Goal: Use online tool/utility: Utilize a website feature to perform a specific function

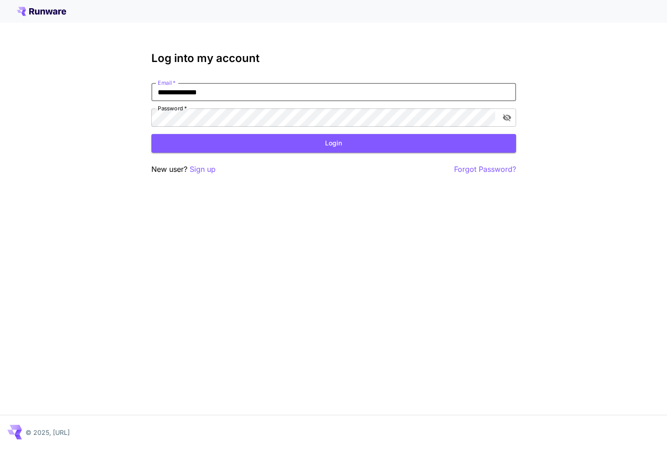
type input "**********"
click button "Login" at bounding box center [333, 143] width 365 height 19
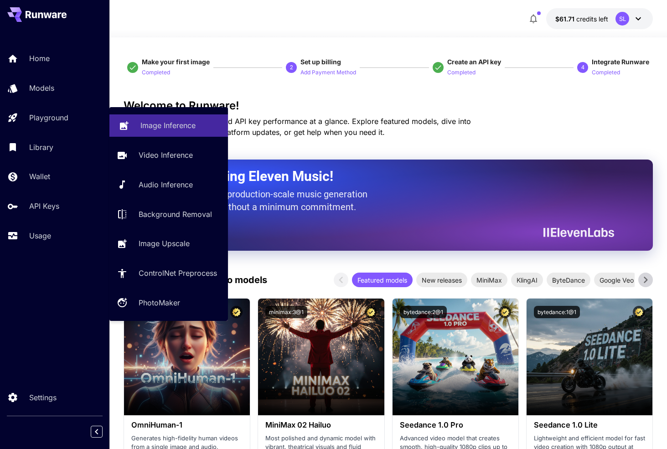
click at [134, 129] on link "Image Inference" at bounding box center [168, 125] width 119 height 22
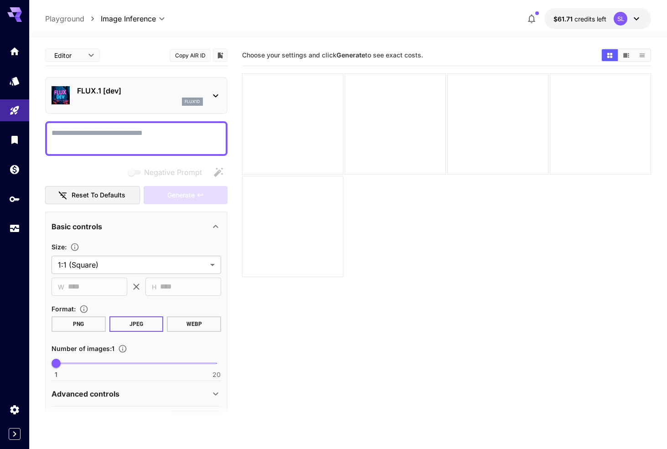
click at [123, 86] on p "FLUX.1 [dev]" at bounding box center [140, 90] width 126 height 11
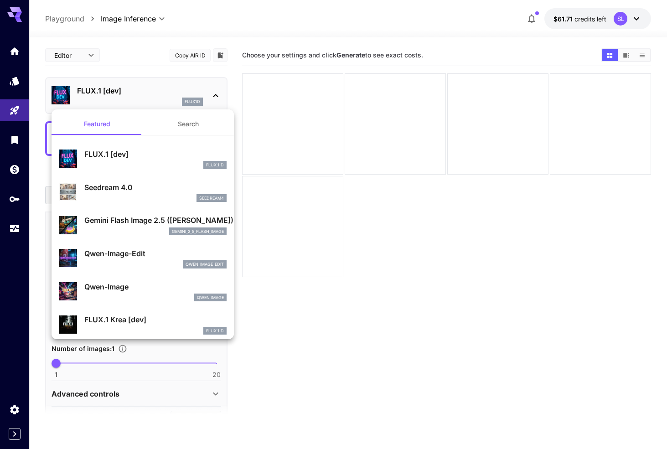
click at [176, 118] on button "Search" at bounding box center [188, 124] width 91 height 22
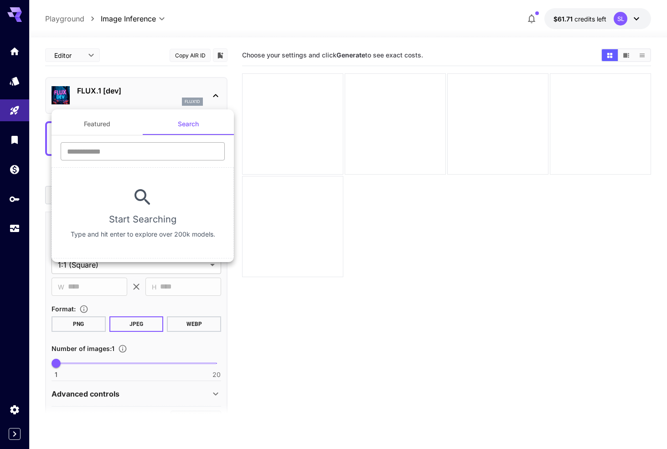
click at [146, 154] on input "text" at bounding box center [143, 151] width 164 height 18
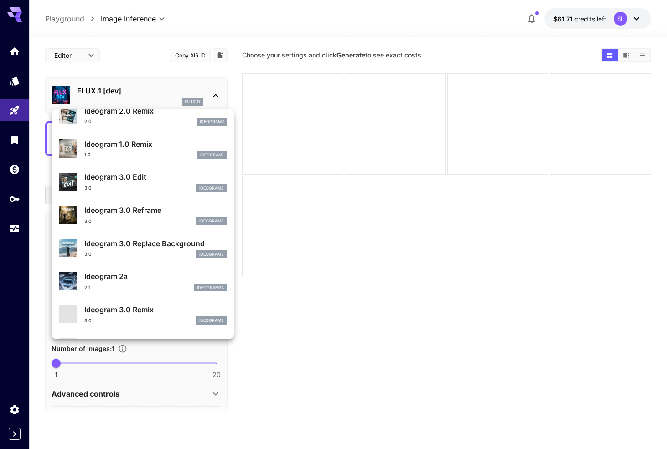
scroll to position [204, 0]
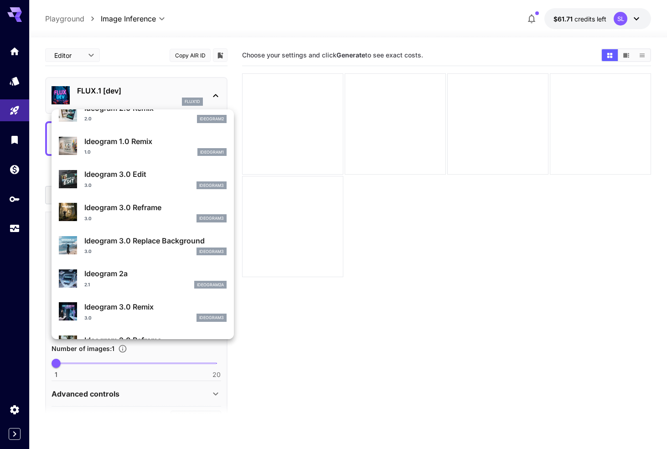
type input "********"
click at [144, 214] on div "3.0 ideogram3" at bounding box center [155, 218] width 142 height 8
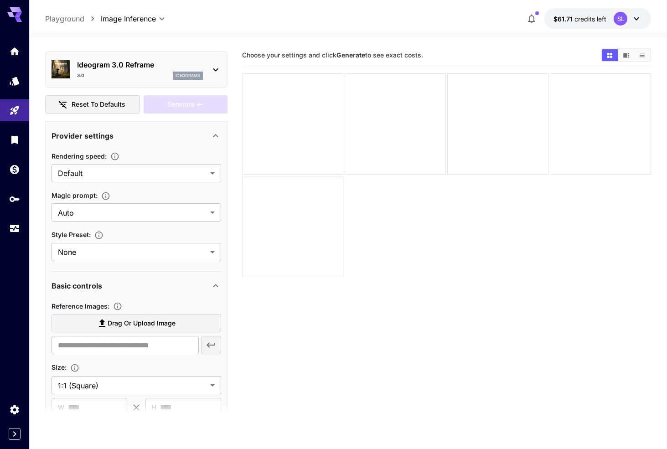
scroll to position [35, 0]
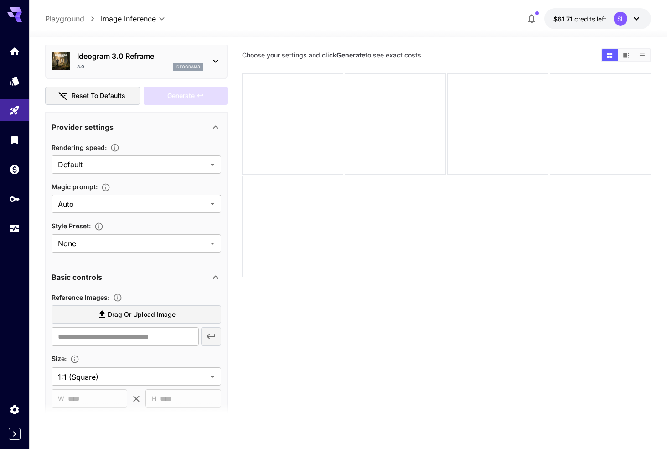
click at [114, 66] on div "3.0 ideogram3" at bounding box center [140, 67] width 126 height 8
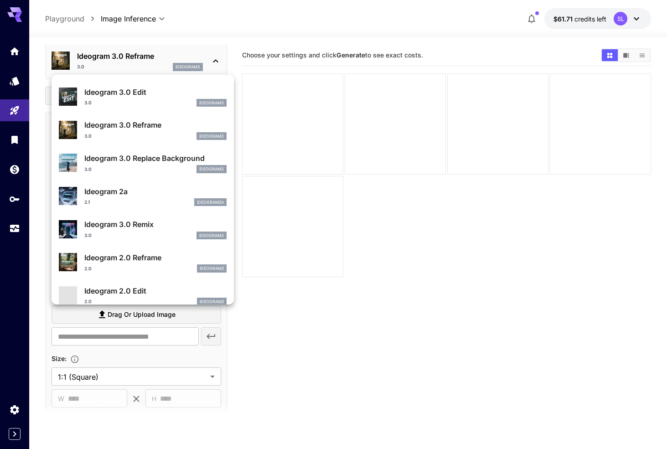
scroll to position [264, 0]
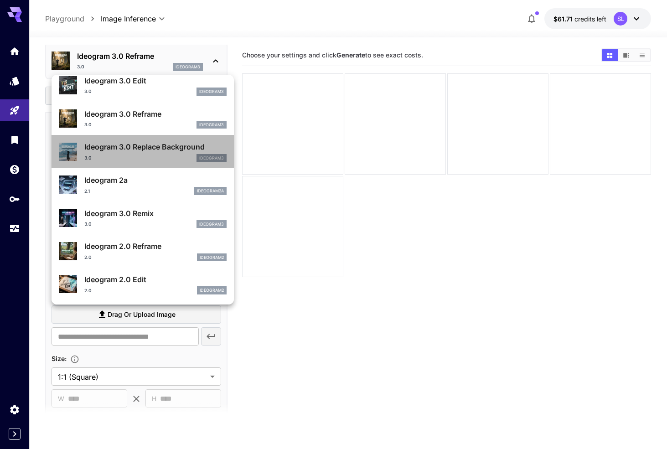
click at [128, 155] on div "3.0 ideogram3" at bounding box center [155, 158] width 142 height 8
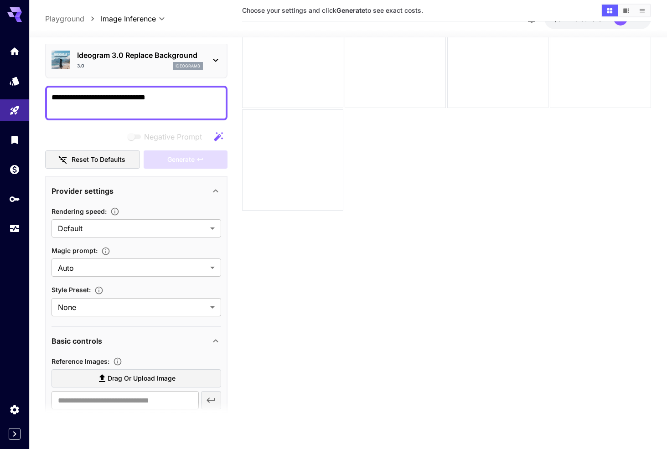
scroll to position [72, 0]
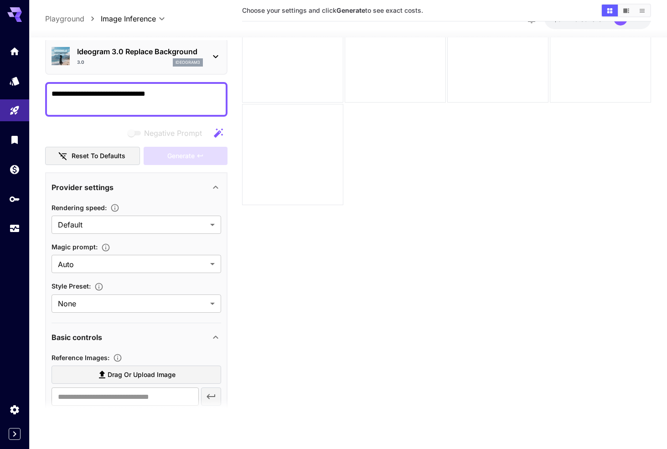
type textarea "**********"
click at [116, 373] on span "Drag or upload image" at bounding box center [142, 374] width 68 height 11
click at [0, 0] on input "Drag or upload image" at bounding box center [0, 0] width 0 height 0
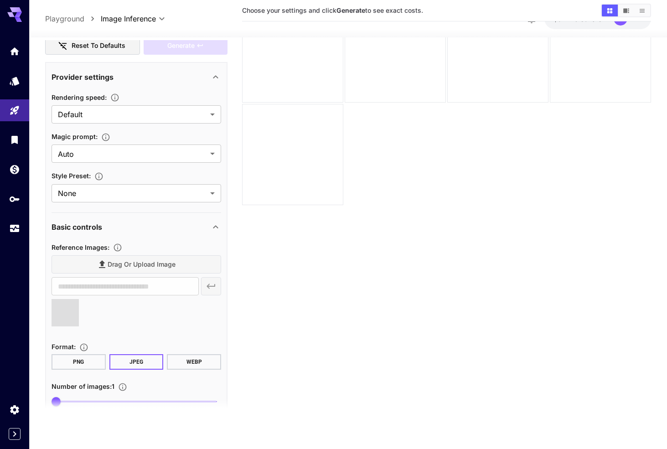
type input "**********"
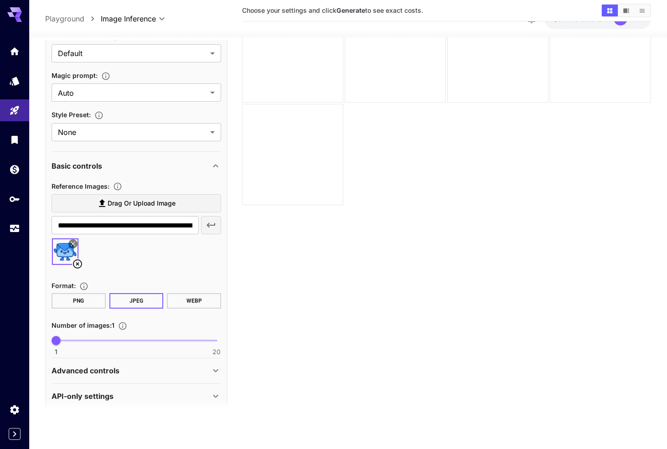
scroll to position [216, 0]
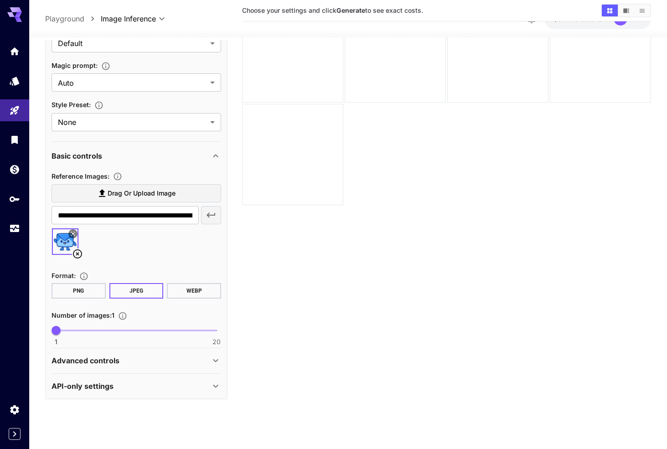
click at [82, 286] on button "PNG" at bounding box center [79, 291] width 54 height 16
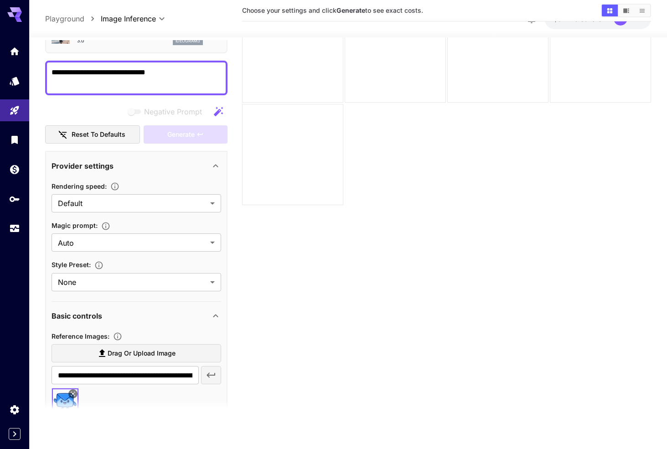
scroll to position [54, 0]
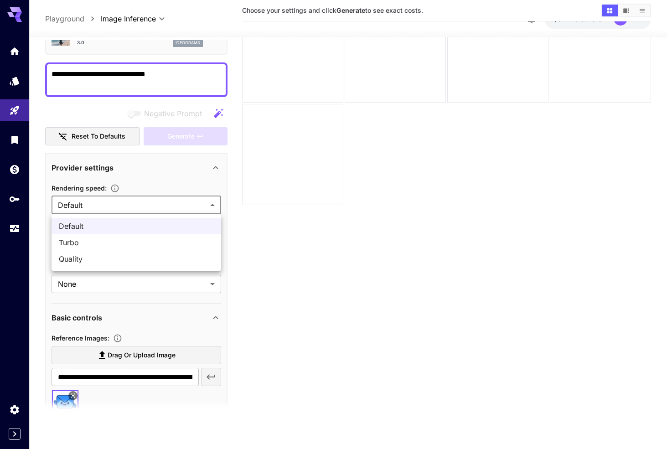
click at [139, 200] on body "**********" at bounding box center [333, 188] width 667 height 521
click at [89, 255] on span "Quality" at bounding box center [136, 259] width 155 height 11
type input "*******"
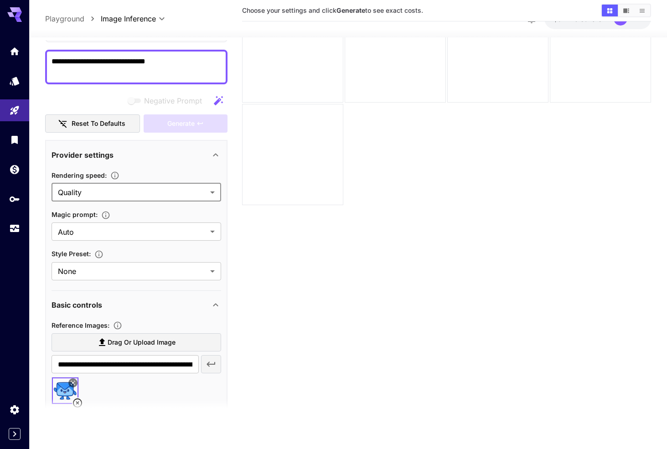
scroll to position [65, 0]
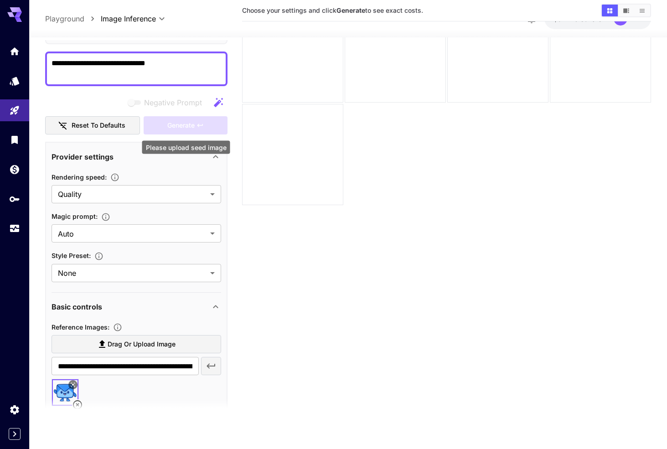
click at [186, 124] on div "Generate" at bounding box center [186, 125] width 84 height 19
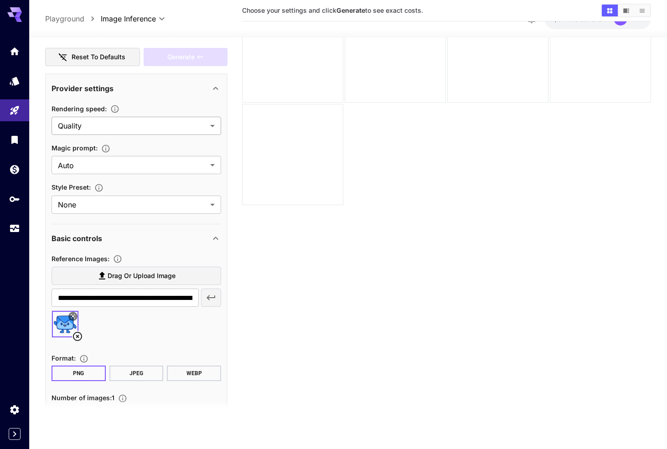
scroll to position [216, 0]
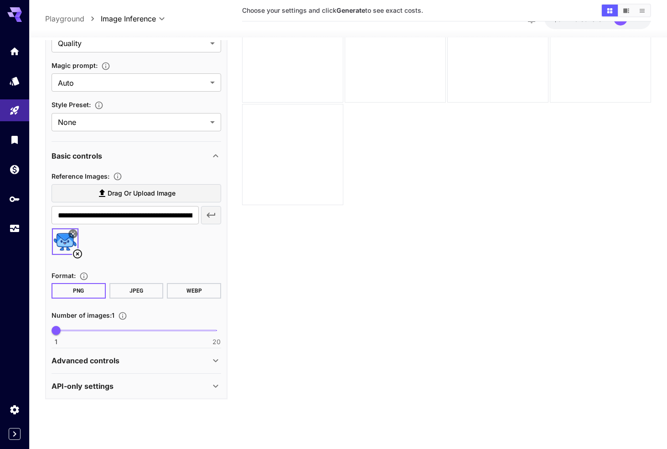
click at [78, 252] on icon at bounding box center [77, 254] width 11 height 11
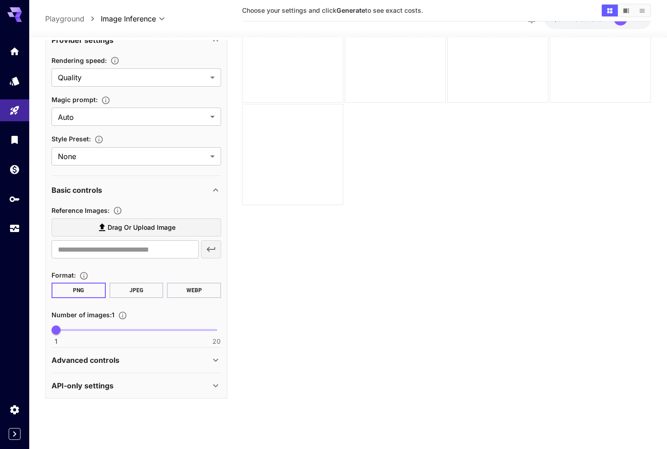
scroll to position [182, 0]
click at [102, 358] on p "Advanced controls" at bounding box center [86, 360] width 68 height 11
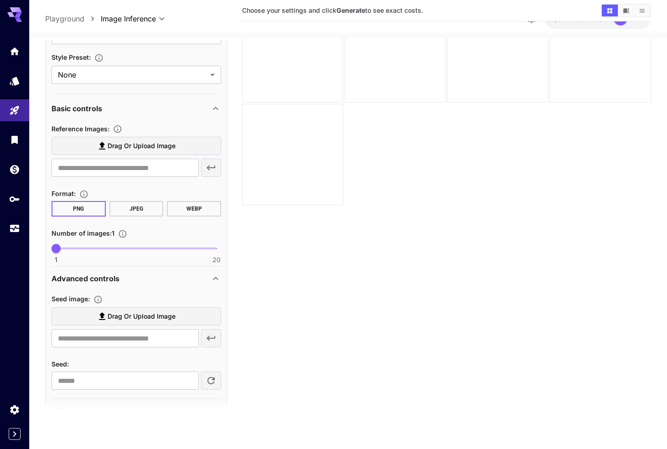
scroll to position [289, 0]
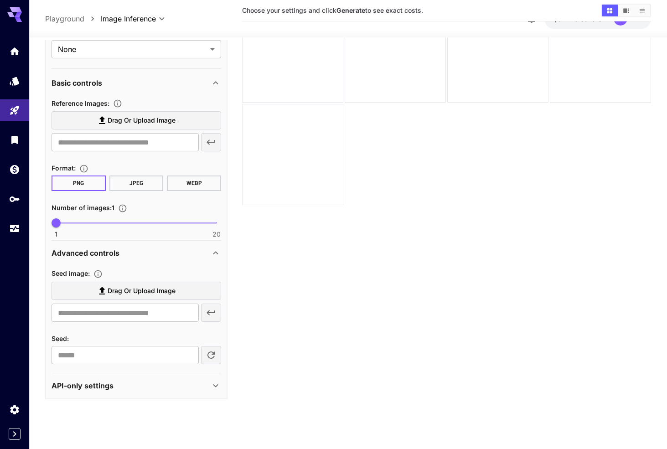
click at [126, 286] on span "Drag or upload image" at bounding box center [142, 291] width 68 height 11
click at [0, 0] on input "Drag or upload image" at bounding box center [0, 0] width 0 height 0
type input "**********"
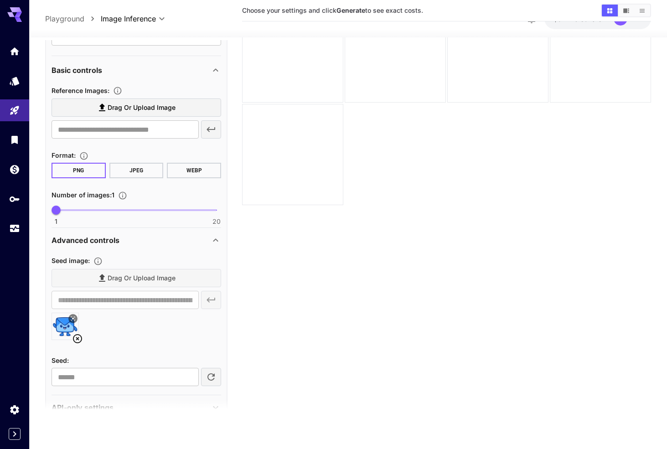
scroll to position [324, 0]
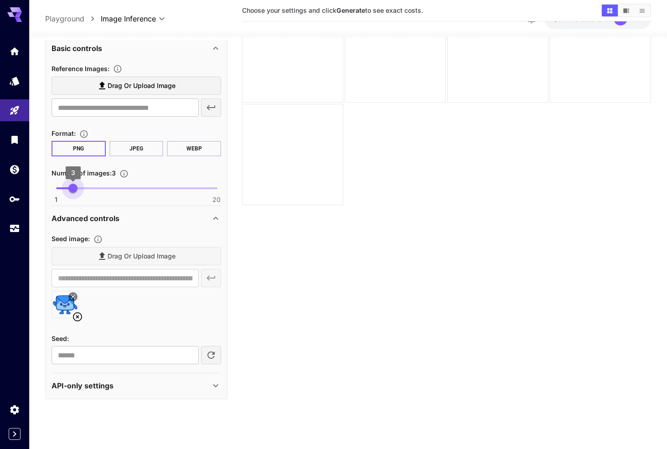
type input "*"
drag, startPoint x: 61, startPoint y: 189, endPoint x: 78, endPoint y: 188, distance: 16.9
click at [78, 188] on span "4" at bounding box center [81, 188] width 9 height 9
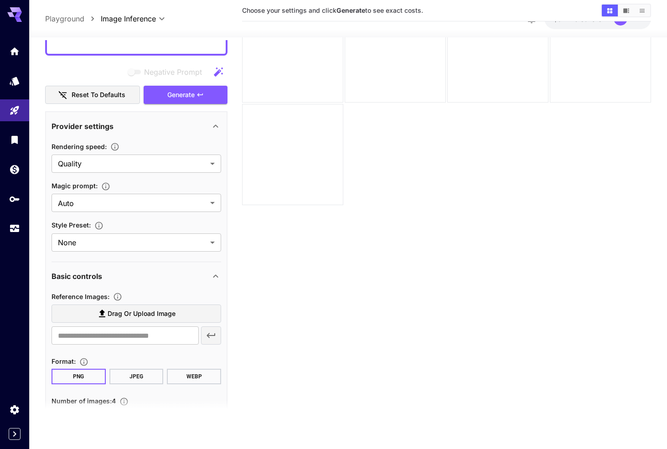
scroll to position [0, 0]
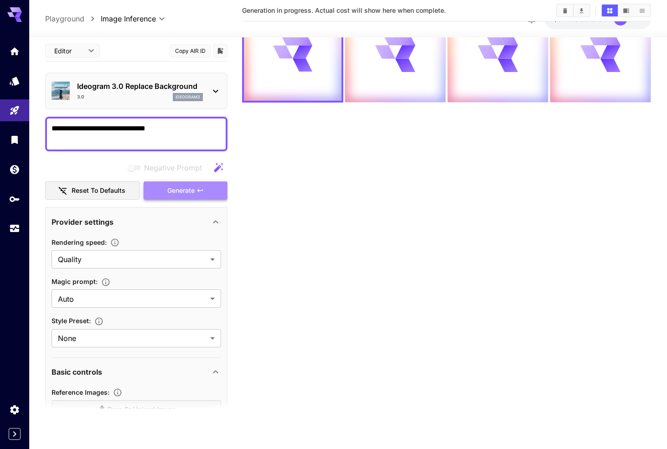
click at [180, 189] on span "Generate" at bounding box center [180, 190] width 27 height 11
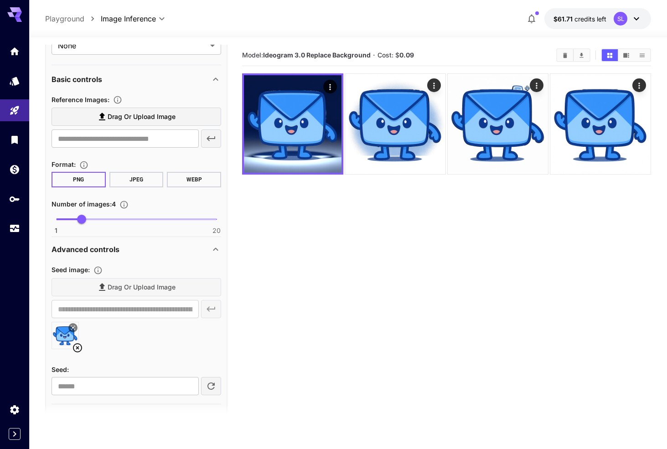
scroll to position [324, 0]
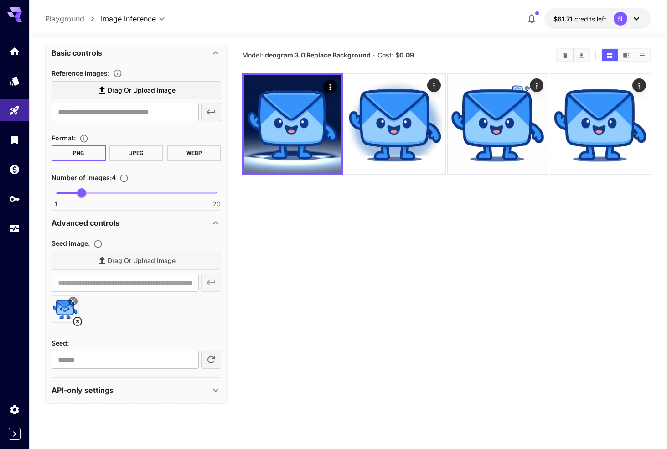
click at [75, 320] on icon at bounding box center [77, 321] width 11 height 11
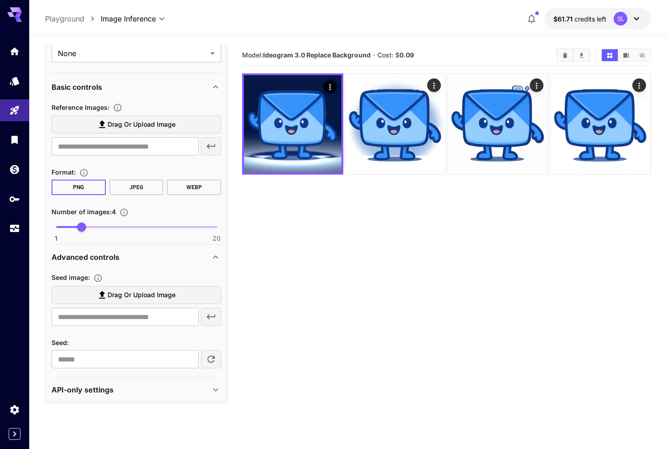
scroll to position [289, 0]
click at [85, 295] on label "Drag or upload image" at bounding box center [137, 295] width 170 height 19
click at [0, 0] on input "Drag or upload image" at bounding box center [0, 0] width 0 height 0
type input "**********"
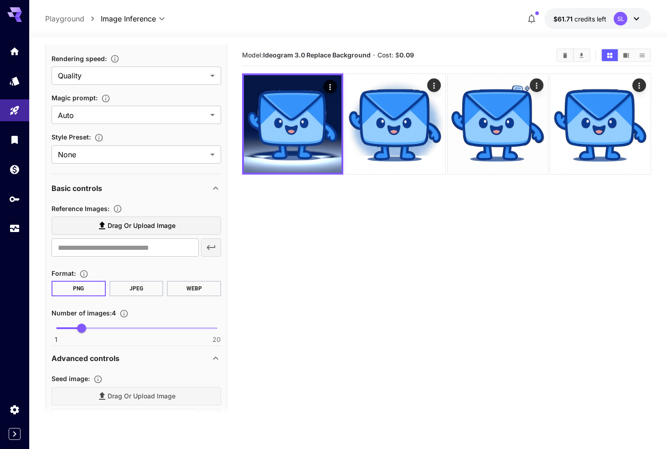
scroll to position [0, 0]
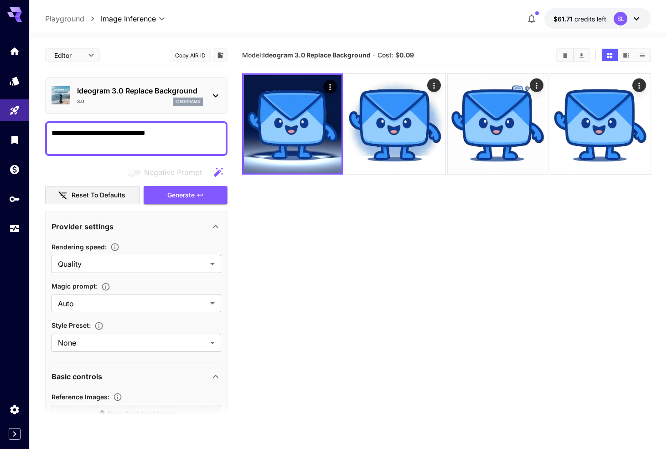
click at [177, 148] on textarea "**********" at bounding box center [137, 139] width 170 height 22
type textarea "**********"
click at [206, 195] on button "Generate" at bounding box center [186, 195] width 84 height 19
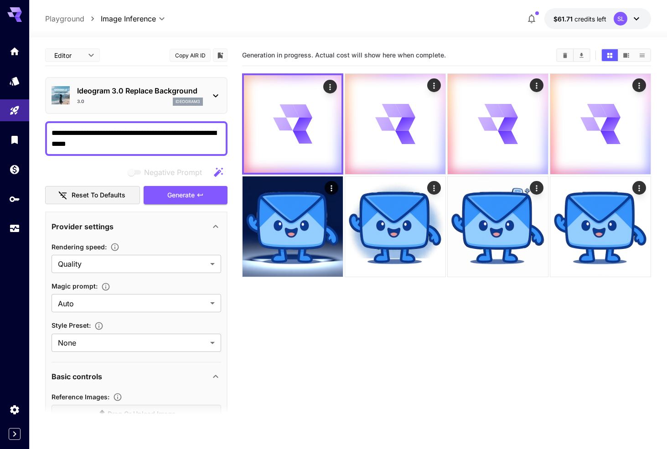
click at [572, 21] on span "$61.71" at bounding box center [564, 19] width 21 height 8
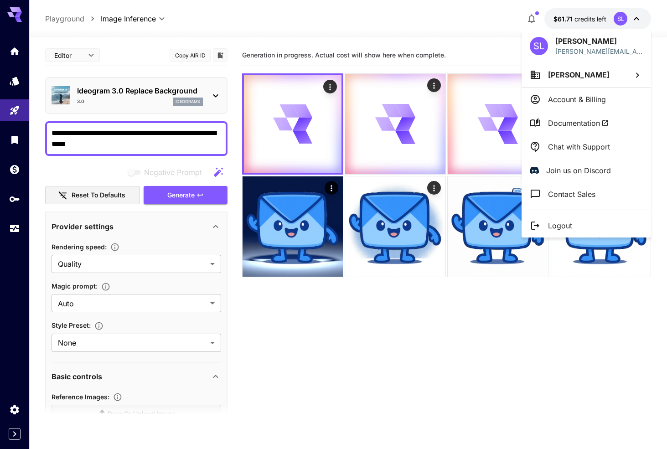
click at [572, 21] on div at bounding box center [333, 224] width 667 height 449
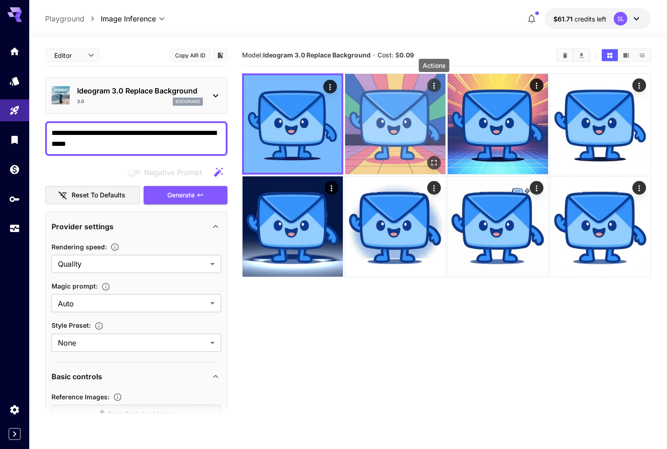
click at [432, 82] on icon "Actions" at bounding box center [434, 85] width 9 height 9
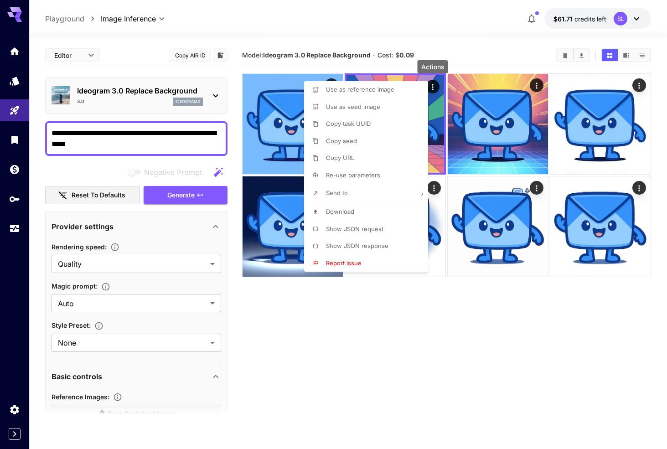
click at [343, 211] on span "Download" at bounding box center [340, 211] width 28 height 7
click at [346, 359] on div at bounding box center [333, 224] width 667 height 449
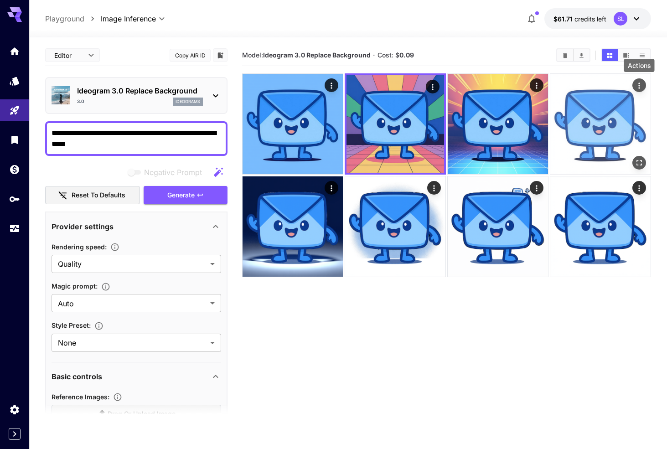
click at [643, 82] on icon "Actions" at bounding box center [639, 85] width 9 height 9
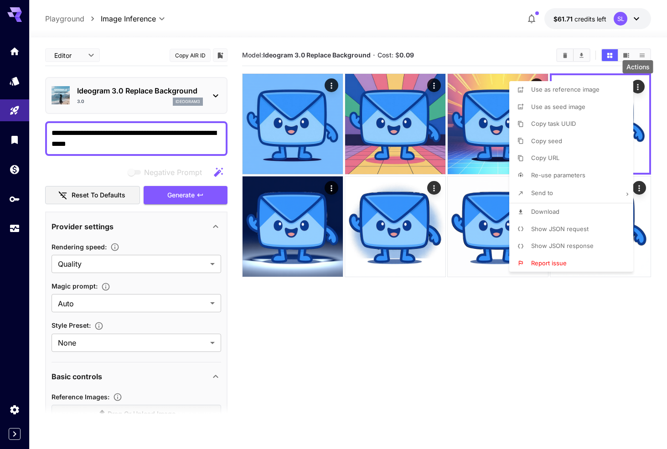
click at [522, 216] on li "Download" at bounding box center [574, 211] width 130 height 17
click at [329, 87] on div at bounding box center [333, 224] width 667 height 449
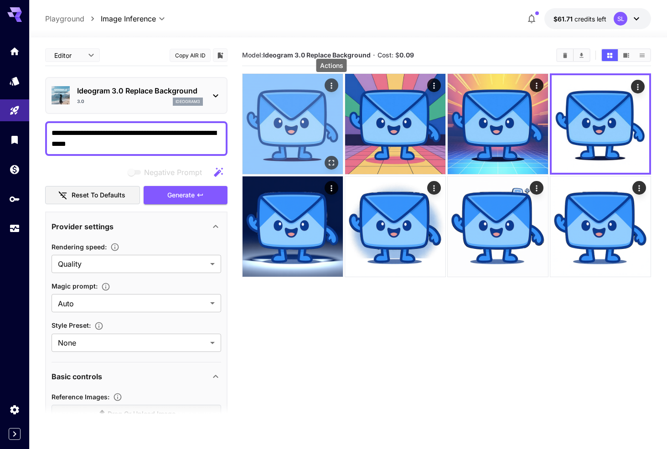
click at [332, 85] on icon "Actions" at bounding box center [331, 86] width 1 height 6
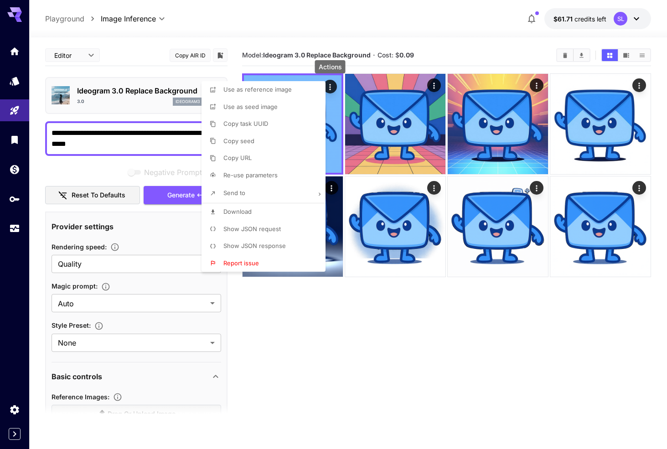
click at [270, 217] on li "Download" at bounding box center [267, 211] width 130 height 17
click at [258, 357] on div at bounding box center [333, 224] width 667 height 449
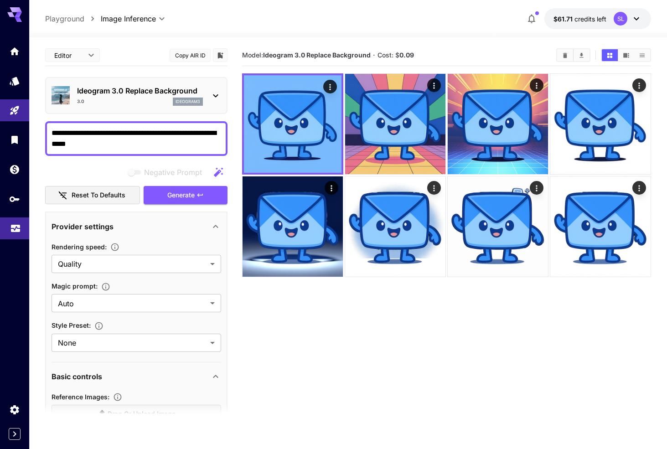
click at [14, 225] on icon "Usage" at bounding box center [15, 225] width 9 height 5
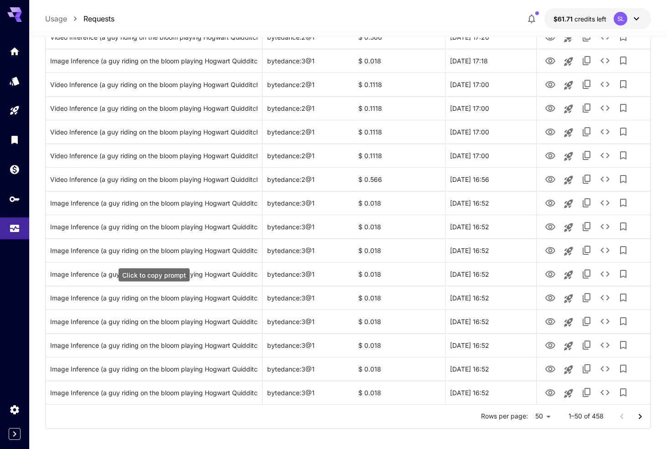
scroll to position [967, 0]
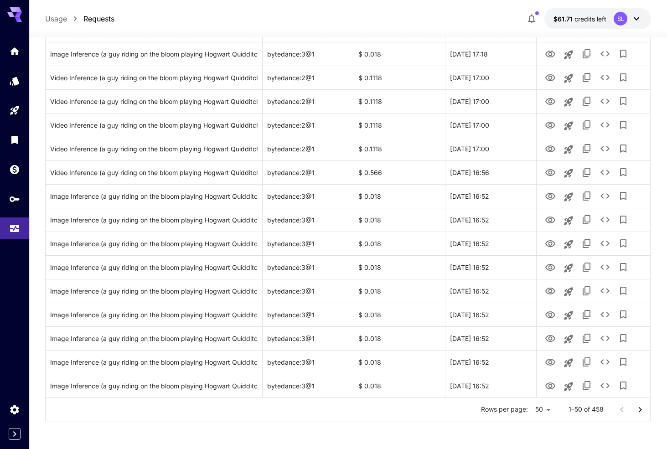
click at [637, 409] on icon "Go to next page" at bounding box center [640, 410] width 11 height 11
click at [638, 405] on icon "Go to next page" at bounding box center [640, 410] width 11 height 11
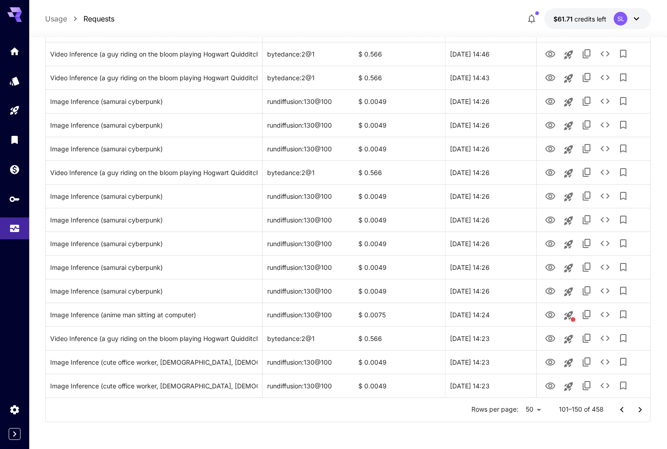
click at [640, 408] on icon "Go to next page" at bounding box center [640, 410] width 11 height 11
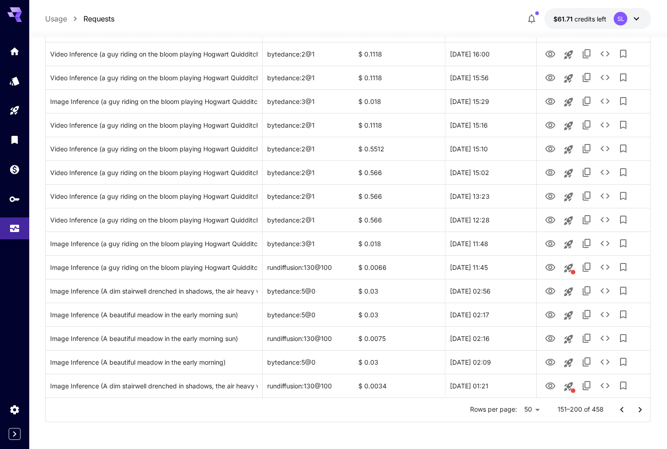
click at [640, 408] on icon "Go to next page" at bounding box center [640, 410] width 11 height 11
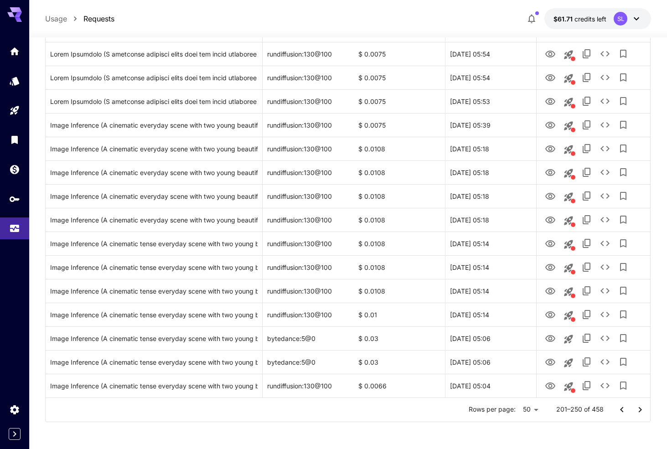
click at [622, 412] on icon "Go to previous page" at bounding box center [622, 410] width 11 height 11
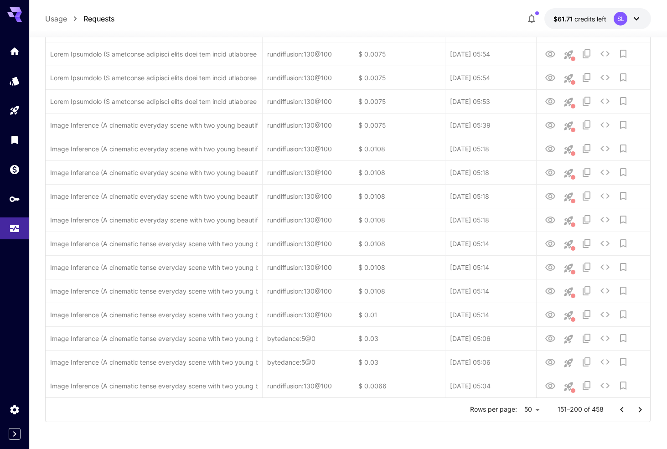
click at [622, 412] on icon "Go to previous page" at bounding box center [622, 410] width 11 height 11
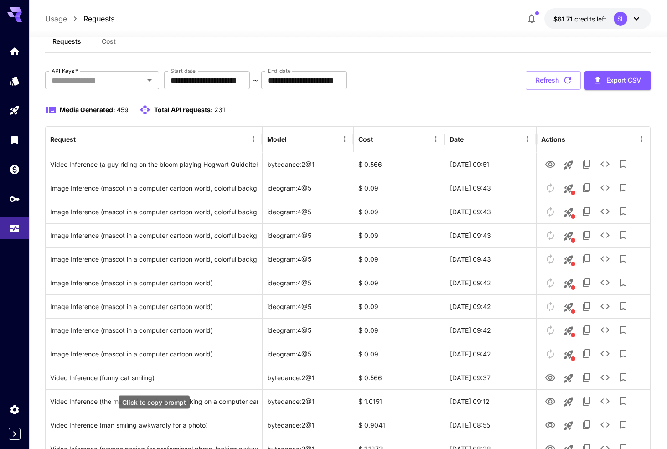
scroll to position [0, 0]
